Goal: Information Seeking & Learning: Learn about a topic

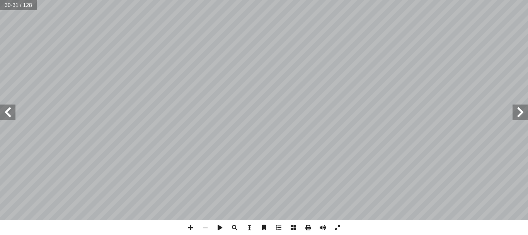
click at [523, 113] on span at bounding box center [520, 111] width 15 height 15
click at [189, 229] on span at bounding box center [190, 227] width 15 height 15
click at [12, 113] on span at bounding box center [7, 111] width 15 height 15
click at [6, 111] on span at bounding box center [7, 111] width 15 height 15
click at [205, 229] on span at bounding box center [205, 227] width 15 height 15
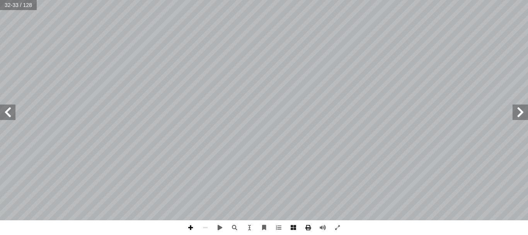
click at [190, 225] on span at bounding box center [190, 227] width 15 height 15
click at [303, 173] on div "2 ٨ : ِ ع ْ الجم َ ناتج ُ جد ً أ ا ٣ ب 7 4 2 ٠ 2 9 ٨ 5 ٣ ٣ ٠ ١ + 6 ٠ 6 5 4 ١ 9 …" at bounding box center [264, 117] width 528 height 235
